Goal: Complete application form

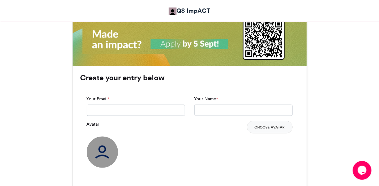
scroll to position [419, 0]
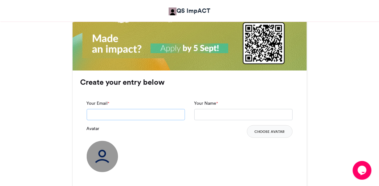
click at [108, 115] on input "Your Email *" at bounding box center [136, 114] width 98 height 11
type input "**********"
click at [205, 114] on input "Your Name *" at bounding box center [244, 114] width 98 height 11
type input "**********"
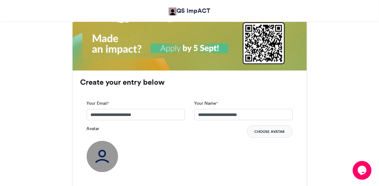
click at [270, 133] on button "Choose Avatar" at bounding box center [270, 132] width 46 height 13
click at [203, 145] on div "Avatar Choose Avatar" at bounding box center [190, 149] width 206 height 47
click at [265, 130] on button "Choose Avatar" at bounding box center [270, 132] width 46 height 13
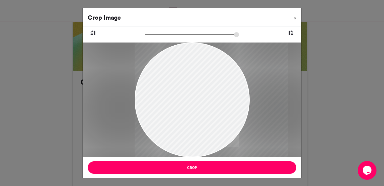
drag, startPoint x: 194, startPoint y: 90, endPoint x: 243, endPoint y: 73, distance: 51.9
click at [243, 73] on div at bounding box center [210, 100] width 153 height 115
drag, startPoint x: 213, startPoint y: 81, endPoint x: 244, endPoint y: 83, distance: 31.4
click at [244, 83] on div at bounding box center [210, 100] width 153 height 115
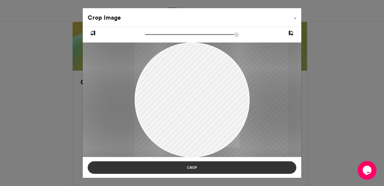
click at [218, 167] on button "Crop" at bounding box center [192, 168] width 209 height 13
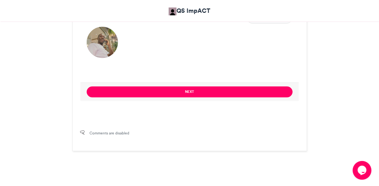
scroll to position [553, 0]
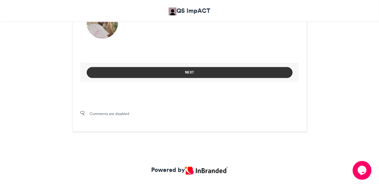
click at [184, 71] on button "Next" at bounding box center [190, 72] width 206 height 11
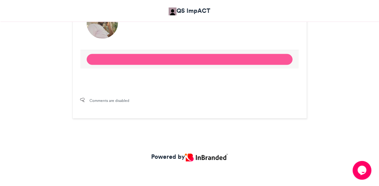
scroll to position [440, 0]
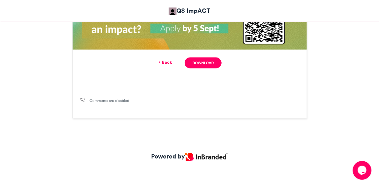
click at [363, 165] on button "Opens Chat This icon Opens the chat window." at bounding box center [362, 170] width 19 height 19
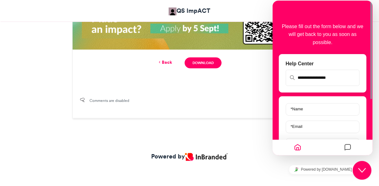
drag, startPoint x: 371, startPoint y: 94, endPoint x: 374, endPoint y: 109, distance: 15.9
click html "Back Please fill out the form below and we will get back to you as soon as poss…"
drag, startPoint x: 372, startPoint y: 91, endPoint x: 373, endPoint y: 116, distance: 24.8
click html "Back Please fill out the form below and we will get back to you as soon as poss…"
click at [309, 77] on input "text" at bounding box center [322, 77] width 73 height 15
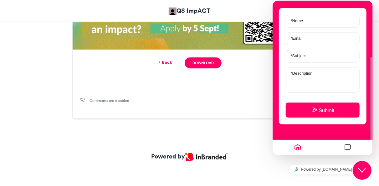
scroll to position [0, 0]
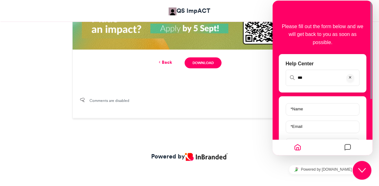
drag, startPoint x: 370, startPoint y: 110, endPoint x: 354, endPoint y: 89, distance: 26.1
click at [370, 94] on div at bounding box center [370, 78] width 5 height 155
click at [310, 79] on input "**" at bounding box center [322, 77] width 73 height 15
type input "*"
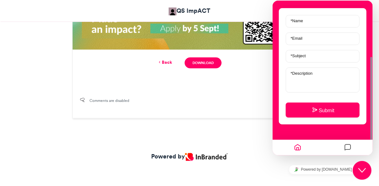
drag, startPoint x: 371, startPoint y: 62, endPoint x: 368, endPoint y: 31, distance: 31.5
click at [368, 31] on div at bounding box center [370, 78] width 5 height 155
drag, startPoint x: 371, startPoint y: 62, endPoint x: 367, endPoint y: 24, distance: 38.5
click at [367, 24] on div "Please fill out the form below and we will get back to you as soon as possible.…" at bounding box center [323, 78] width 100 height 155
click at [323, 22] on input "* Name" at bounding box center [323, 21] width 74 height 13
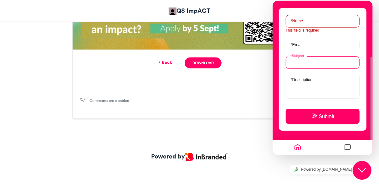
click at [305, 60] on div "* Subject" at bounding box center [323, 62] width 74 height 13
click at [304, 77] on form "* Name This field is required * Email * Subject * Description" at bounding box center [323, 59] width 74 height 89
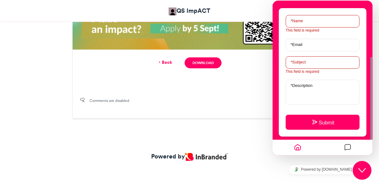
scroll to position [100, 0]
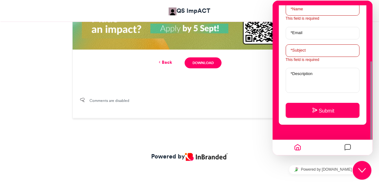
click at [359, 168] on icon "Close Chat This icon closes the chat window." at bounding box center [362, 171] width 8 height 8
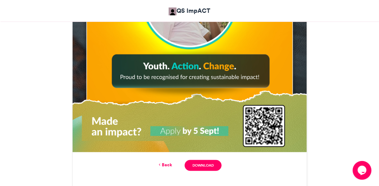
scroll to position [334, 0]
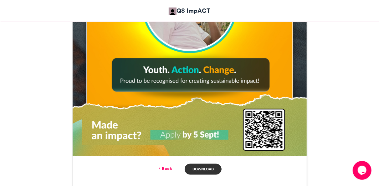
click at [204, 169] on link "Download" at bounding box center [203, 169] width 37 height 11
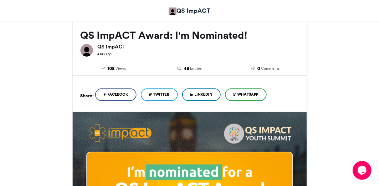
scroll to position [82, 0]
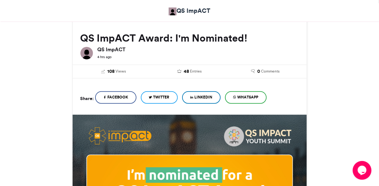
click at [207, 96] on span "LinkedIn" at bounding box center [204, 98] width 18 height 6
